Goal: Information Seeking & Learning: Learn about a topic

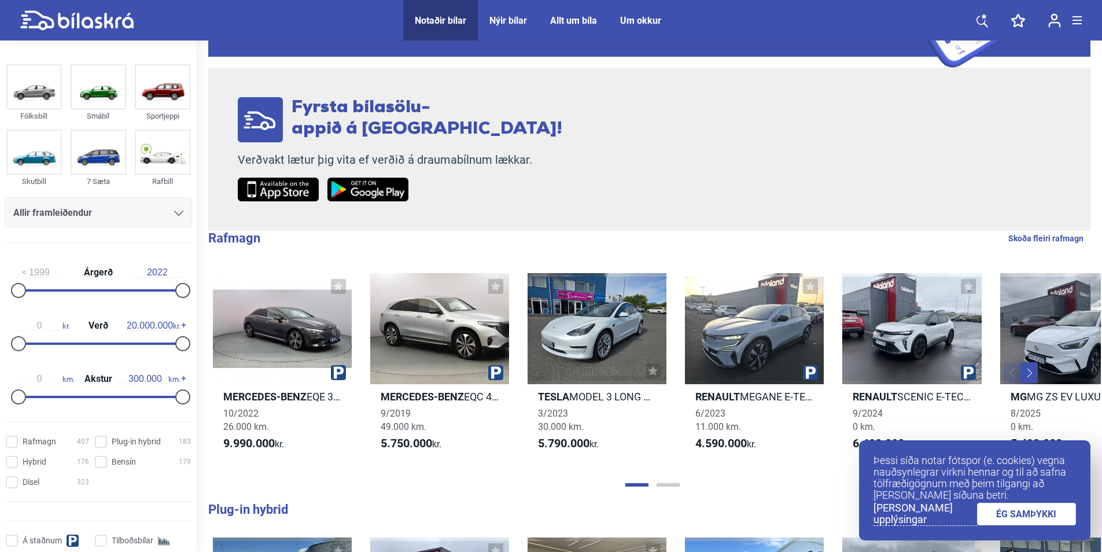
click at [1014, 509] on link "ÉG SAMÞYKKI" at bounding box center [1026, 514] width 99 height 23
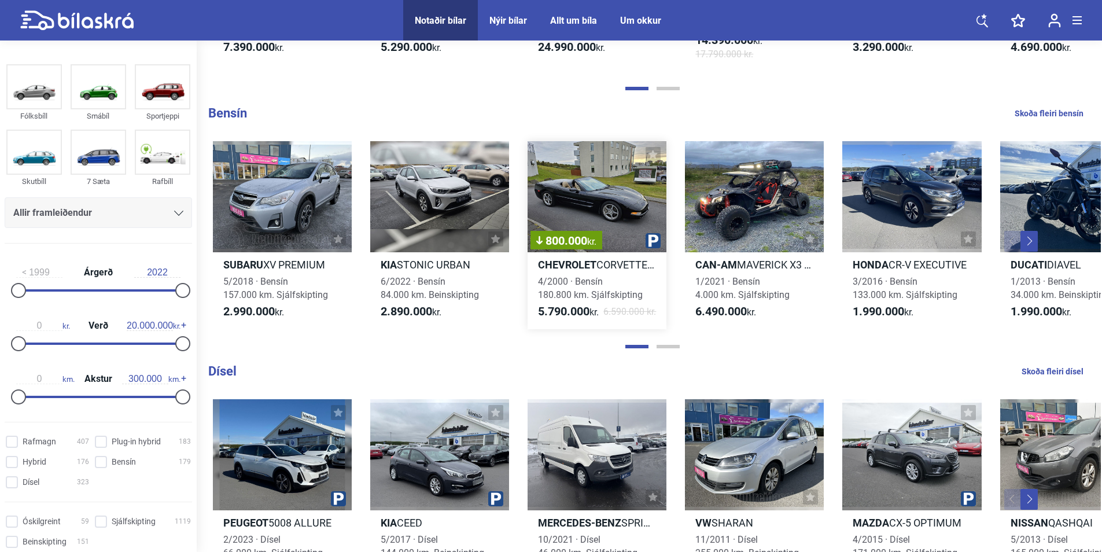
scroll to position [1041, 0]
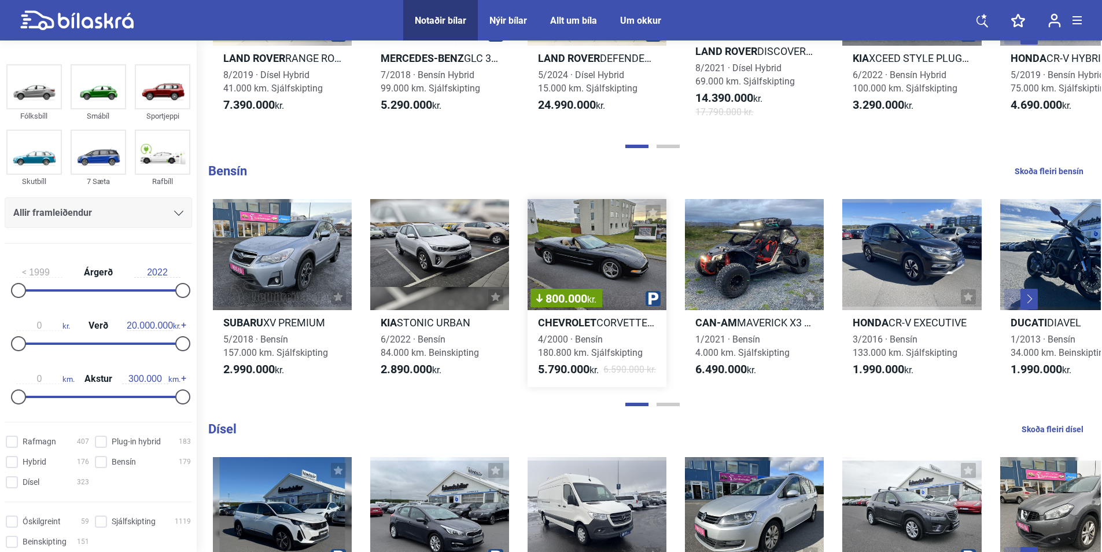
click at [599, 233] on div "800.000 kr." at bounding box center [596, 254] width 139 height 111
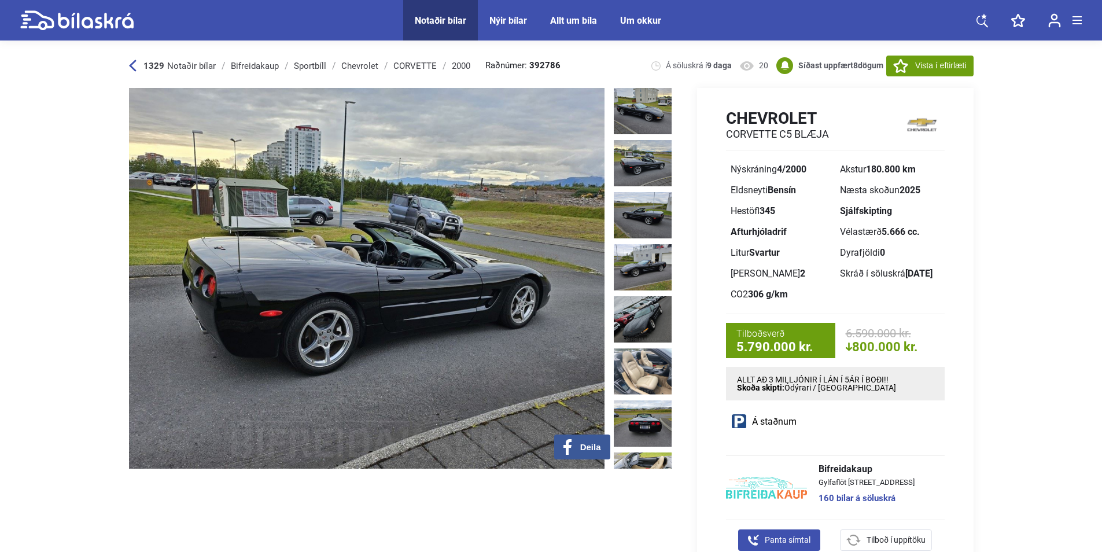
click at [634, 159] on img at bounding box center [643, 163] width 58 height 46
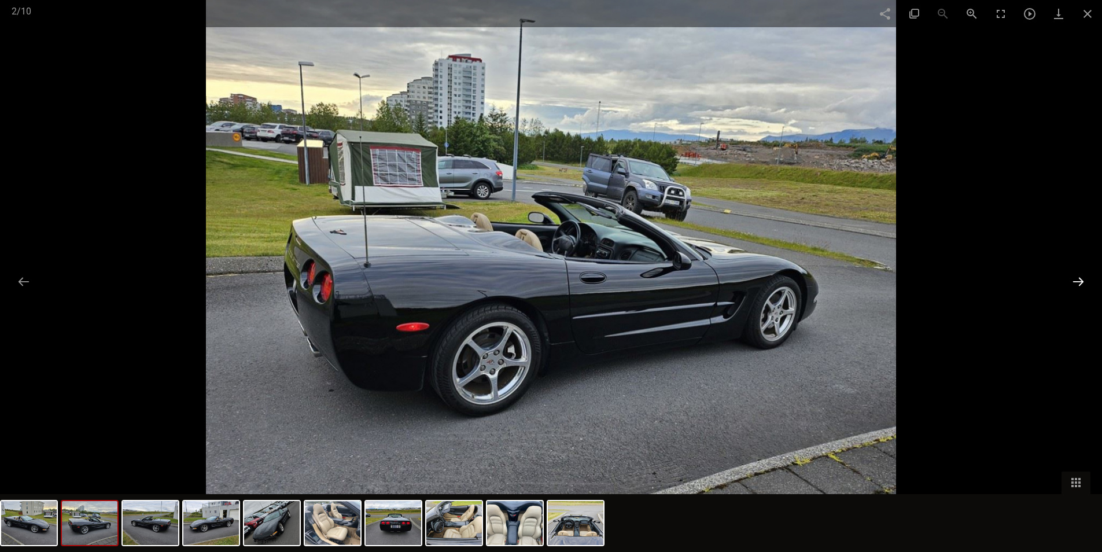
click at [1080, 278] on button at bounding box center [1078, 281] width 24 height 23
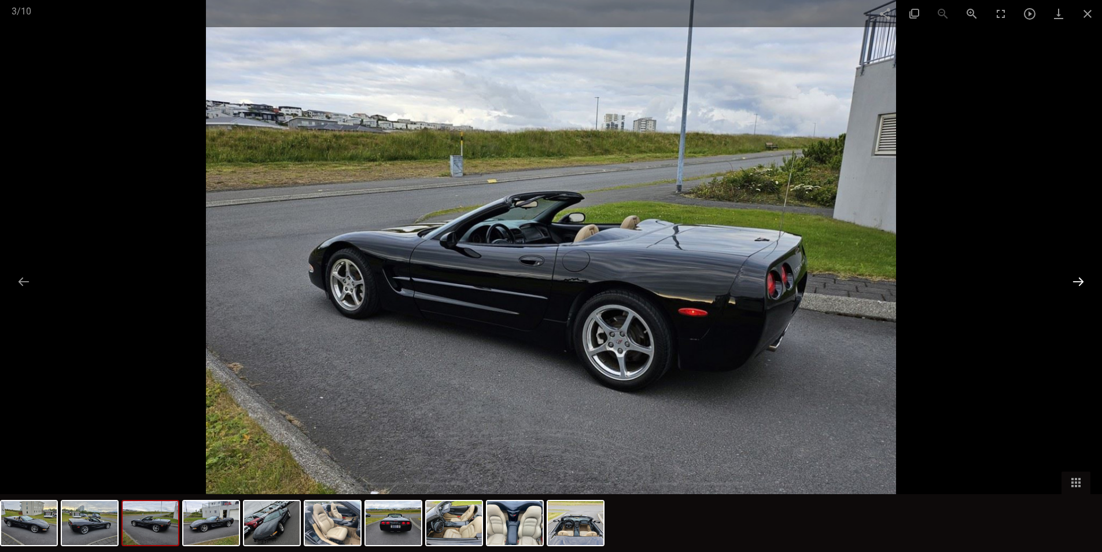
click at [1080, 278] on button at bounding box center [1078, 281] width 24 height 23
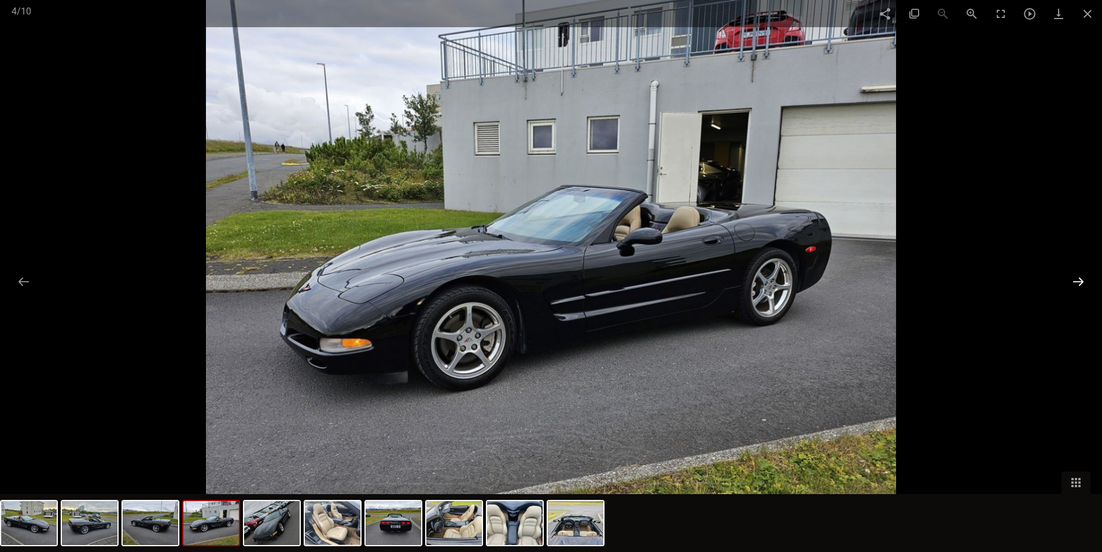
click at [1080, 278] on button at bounding box center [1078, 281] width 24 height 23
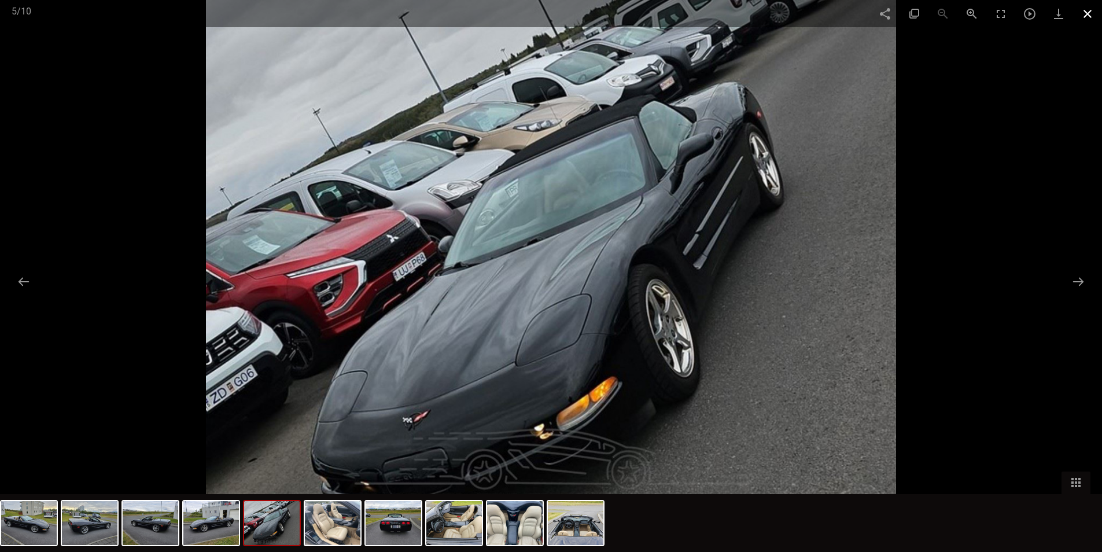
click at [1090, 10] on span at bounding box center [1087, 13] width 29 height 27
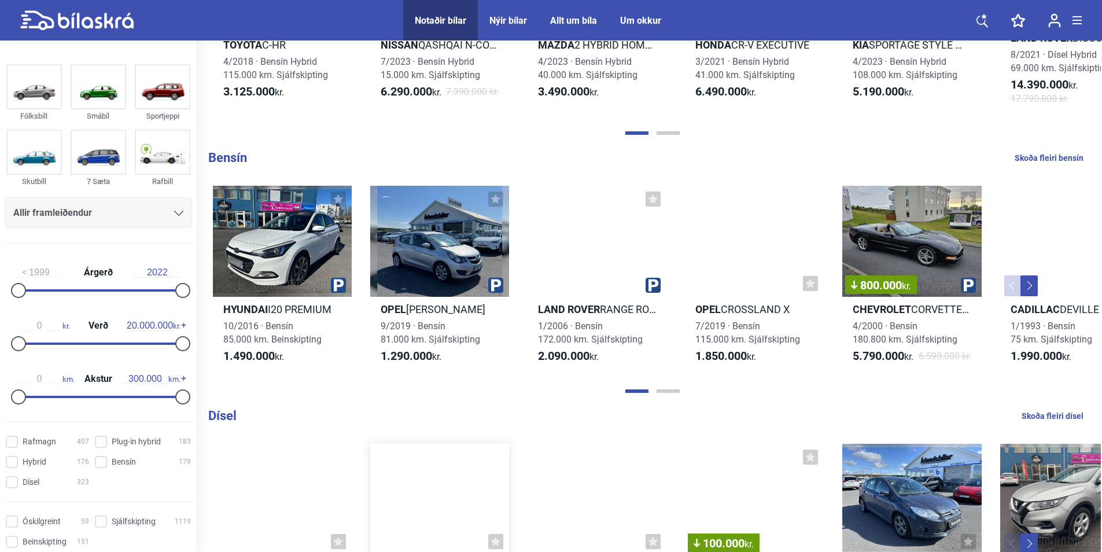
scroll to position [1330, 0]
